Goal: Information Seeking & Learning: Learn about a topic

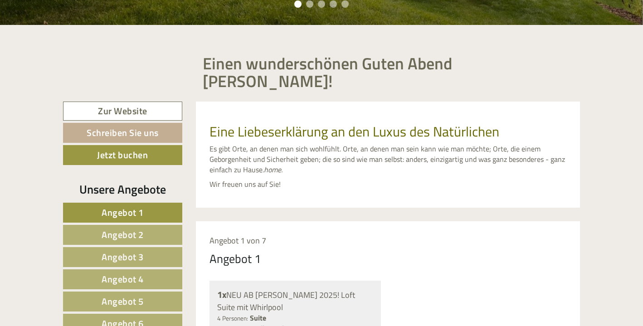
scroll to position [374, 0]
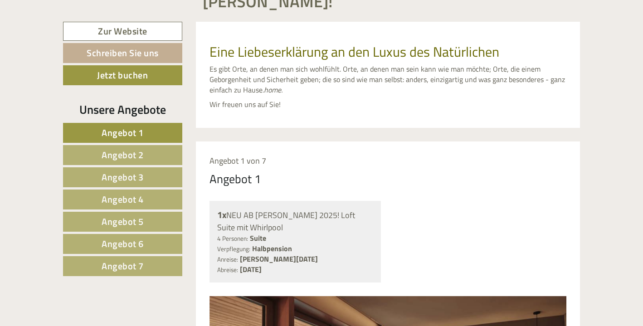
click at [129, 259] on span "Angebot 7" at bounding box center [123, 266] width 42 height 14
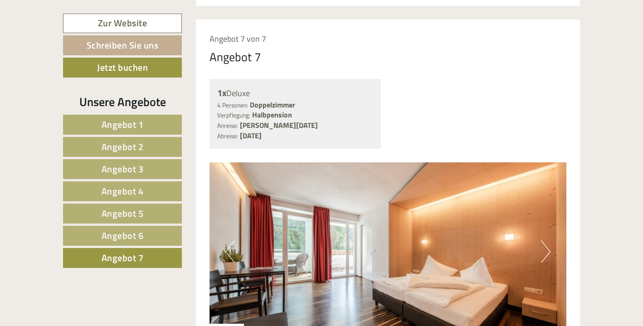
click at [112, 235] on span "Angebot 6" at bounding box center [123, 235] width 42 height 14
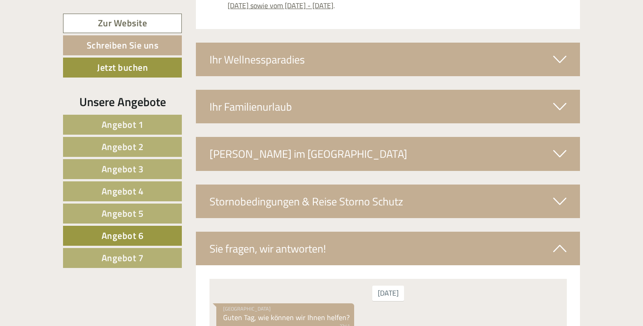
scroll to position [1397, 0]
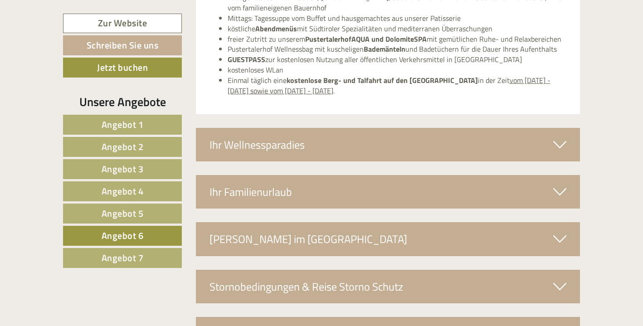
click at [563, 137] on icon at bounding box center [559, 144] width 13 height 15
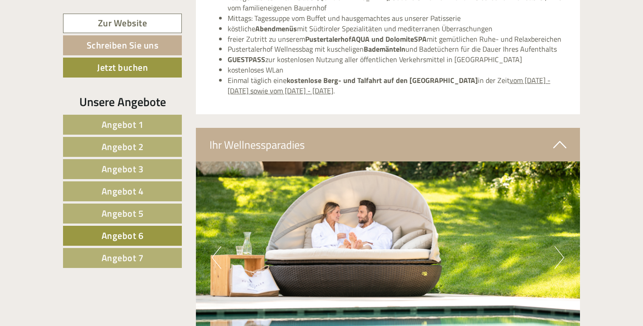
scroll to position [1480, 0]
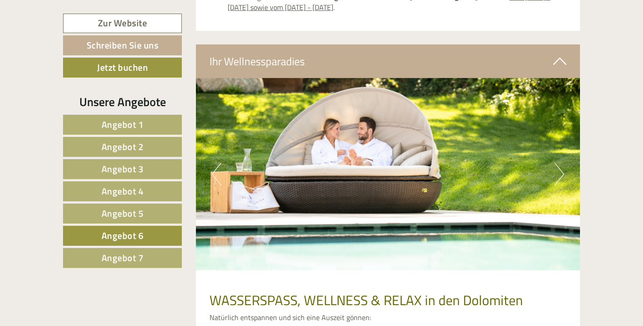
click at [559, 163] on button "Next" at bounding box center [559, 174] width 10 height 23
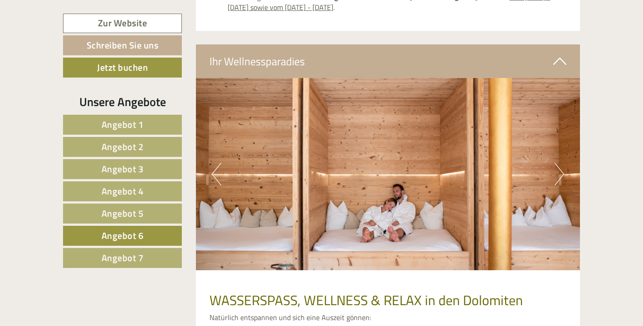
click at [559, 163] on button "Next" at bounding box center [559, 174] width 10 height 23
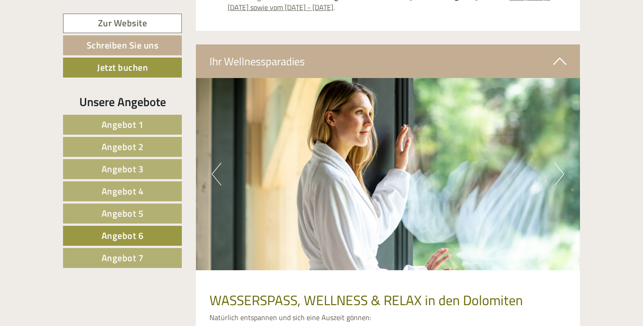
click at [559, 163] on button "Next" at bounding box center [559, 174] width 10 height 23
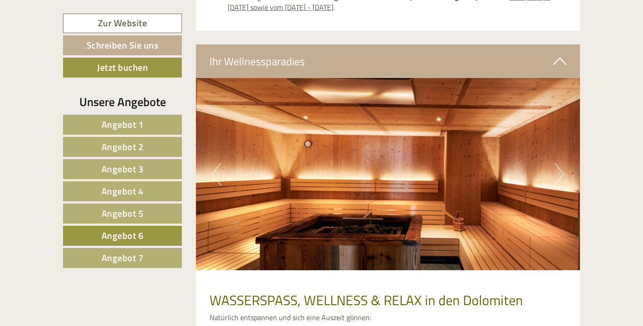
click at [559, 163] on button "Next" at bounding box center [559, 174] width 10 height 23
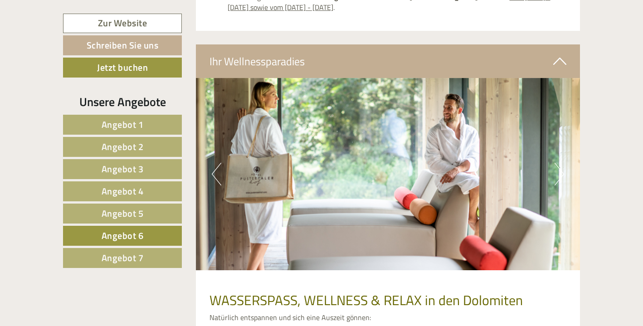
click at [559, 163] on button "Next" at bounding box center [559, 174] width 10 height 23
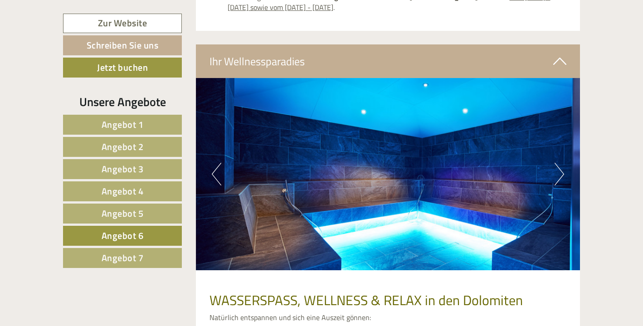
click at [559, 163] on button "Next" at bounding box center [559, 174] width 10 height 23
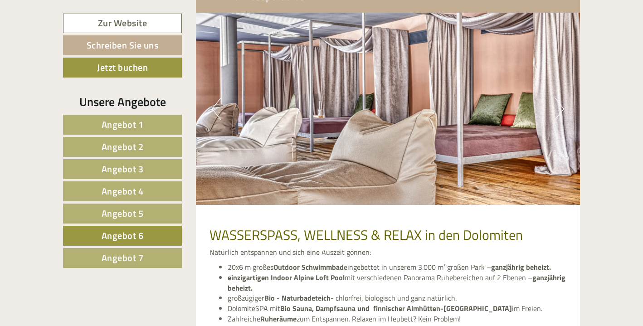
scroll to position [1622, 0]
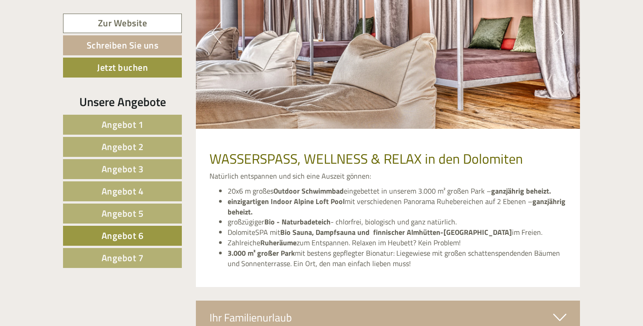
click at [442, 300] on div "Ihr Familienurlaub" at bounding box center [388, 317] width 384 height 34
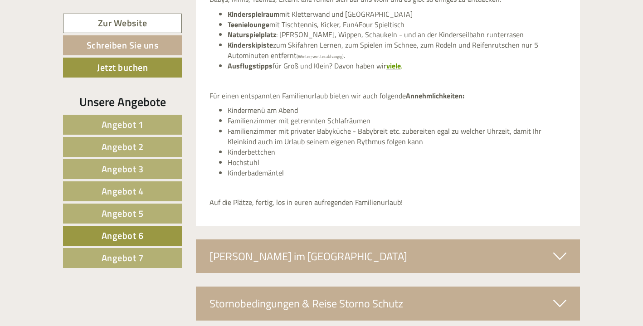
scroll to position [2040, 0]
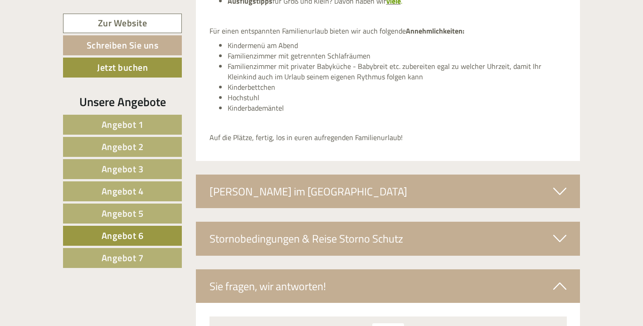
click at [395, 269] on div "Sie fragen, wir antworten!" at bounding box center [388, 286] width 384 height 34
